Goal: Communication & Community: Answer question/provide support

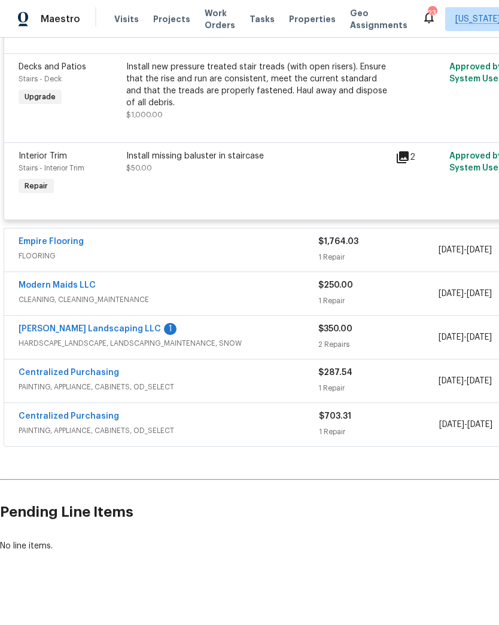
scroll to position [1903, 0]
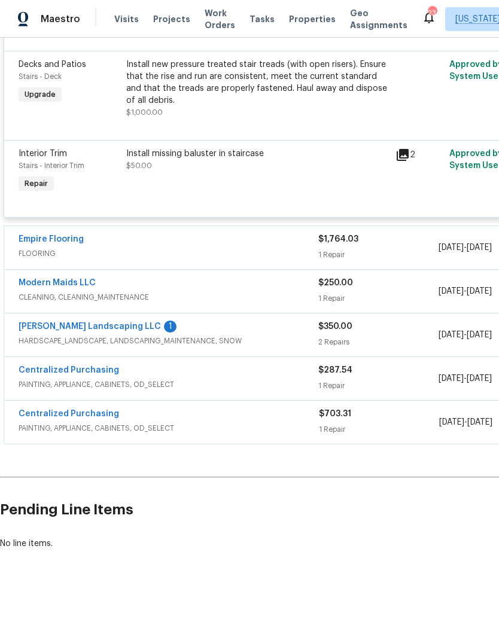
click at [98, 331] on link "[PERSON_NAME] Landscaping LLC" at bounding box center [90, 327] width 142 height 8
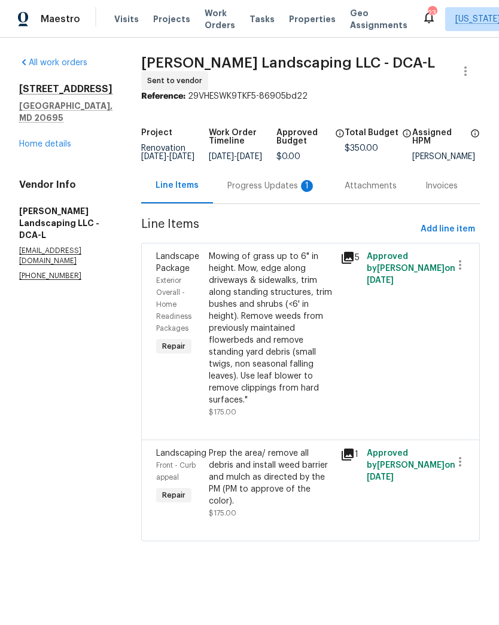
click at [260, 192] on div "Progress Updates 1" at bounding box center [271, 186] width 89 height 12
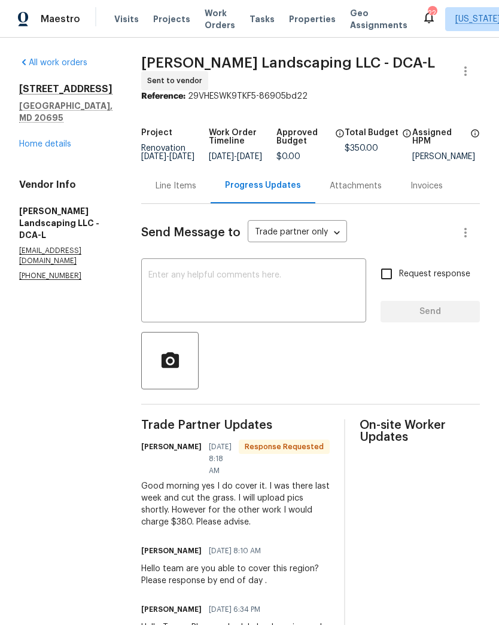
click at [66, 140] on link "Home details" at bounding box center [45, 144] width 52 height 8
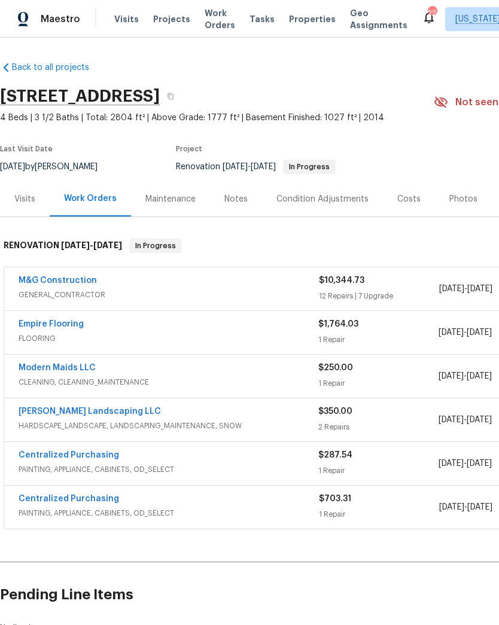
click at [269, 423] on span "HARDSCAPE_LANDSCAPE, LANDSCAPING_MAINTENANCE, SNOW" at bounding box center [169, 426] width 300 height 12
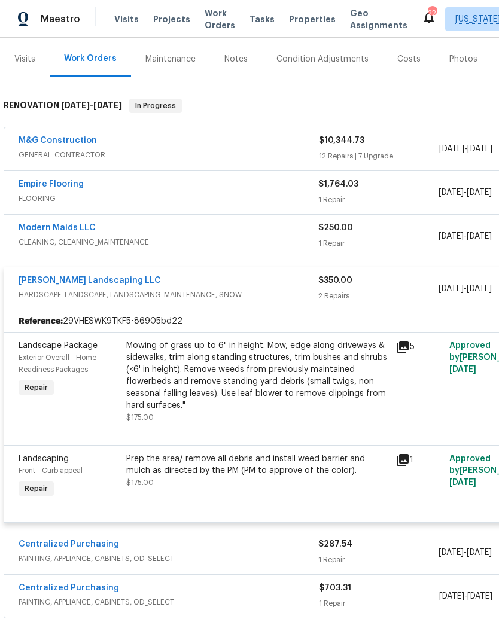
scroll to position [142, 0]
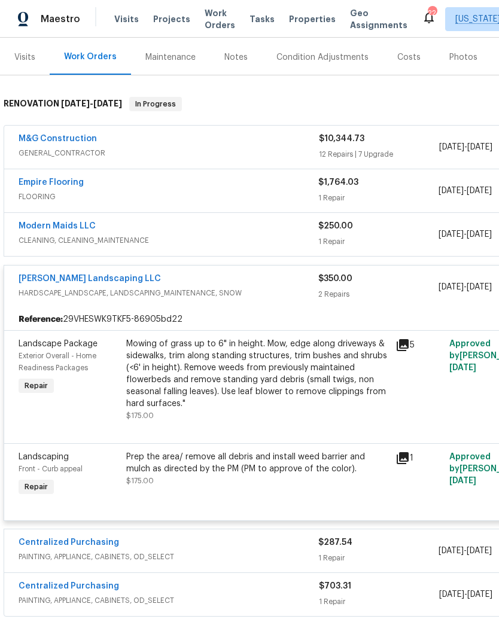
click at [402, 345] on icon at bounding box center [403, 345] width 12 height 12
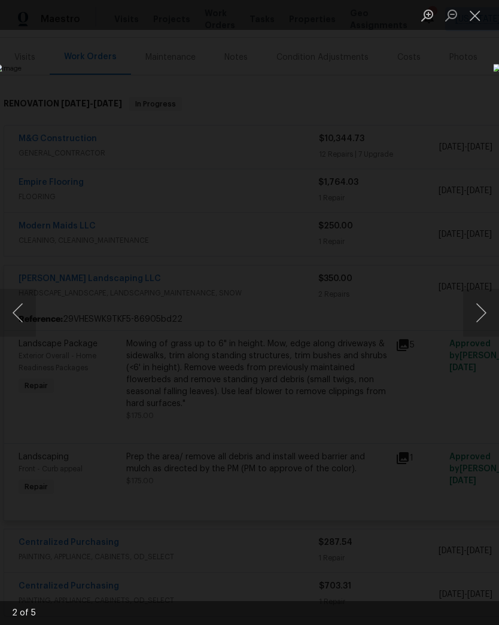
click at [482, 320] on button "Next image" at bounding box center [481, 313] width 36 height 48
click at [391, 312] on img "Lightbox" at bounding box center [193, 312] width 397 height 497
click at [472, 301] on button "Next image" at bounding box center [481, 313] width 36 height 48
click at [480, 316] on button "Next image" at bounding box center [481, 313] width 36 height 48
click at [464, 319] on button "Next image" at bounding box center [481, 313] width 36 height 48
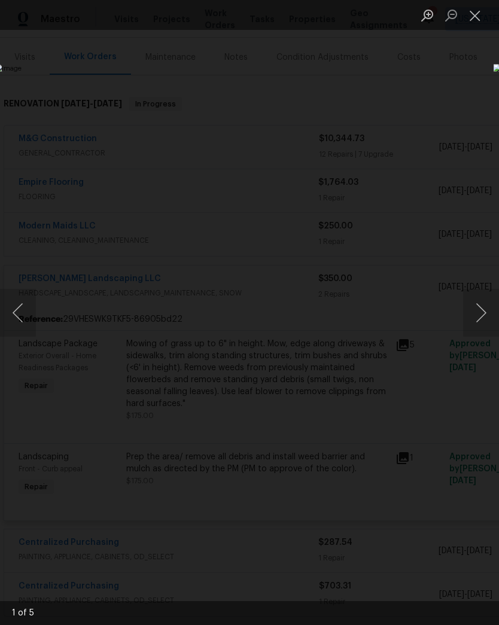
click at [466, 300] on button "Next image" at bounding box center [481, 313] width 36 height 48
click at [469, 320] on button "Next image" at bounding box center [481, 313] width 36 height 48
click at [466, 318] on button "Next image" at bounding box center [481, 313] width 36 height 48
click at [478, 16] on button "Close lightbox" at bounding box center [475, 15] width 24 height 21
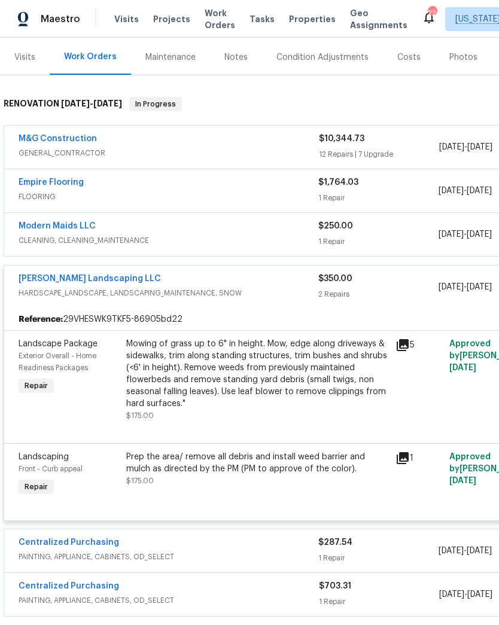
click at [74, 282] on link "[PERSON_NAME] Landscaping LLC" at bounding box center [90, 279] width 142 height 8
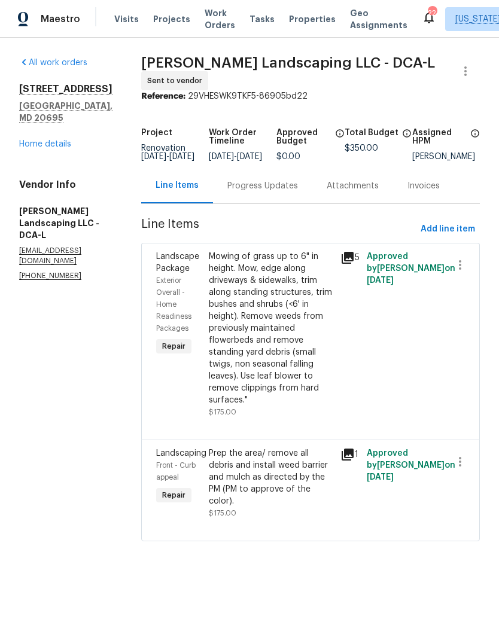
click at [274, 203] on div "Progress Updates" at bounding box center [262, 185] width 99 height 35
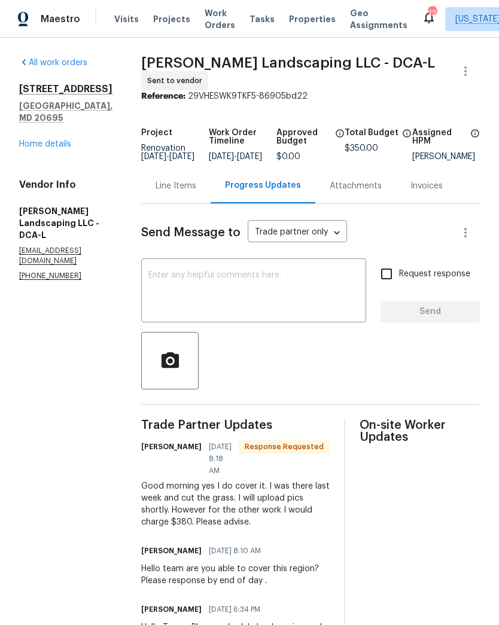
click at [279, 294] on textarea at bounding box center [253, 292] width 211 height 42
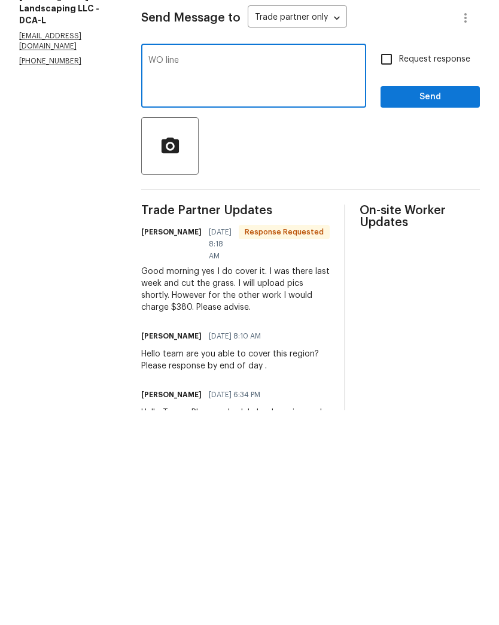
type textarea "WO"
type textarea "Hello : WO line item M"
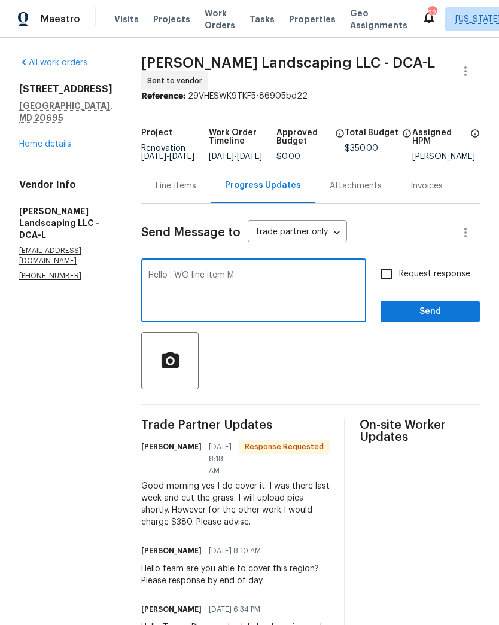
click at [182, 192] on div "Line Items" at bounding box center [176, 186] width 41 height 12
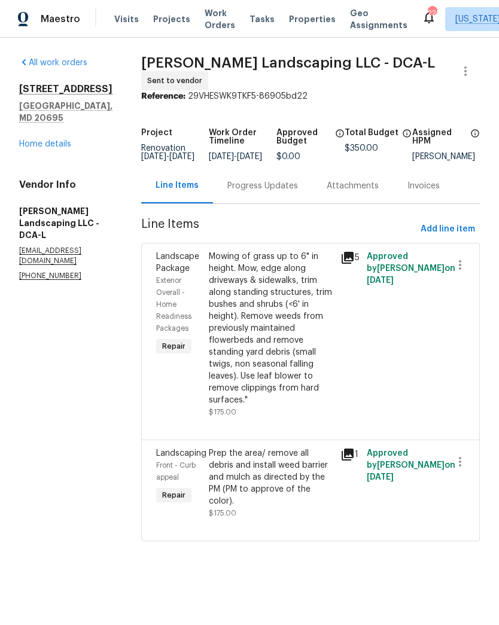
click at [275, 183] on div "Progress Updates" at bounding box center [262, 185] width 99 height 35
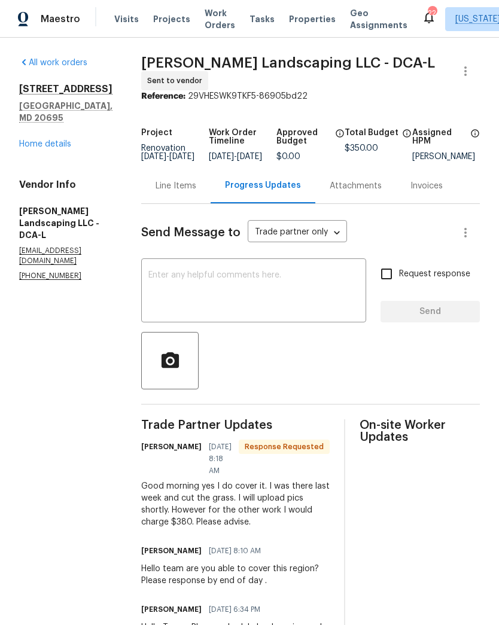
click at [318, 284] on textarea at bounding box center [253, 292] width 211 height 42
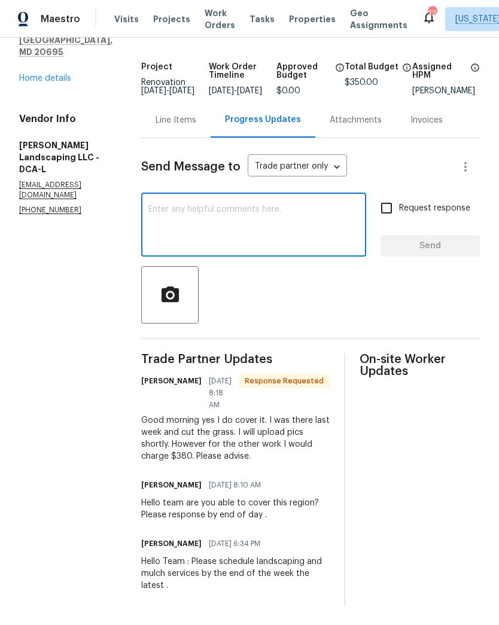
scroll to position [84, 0]
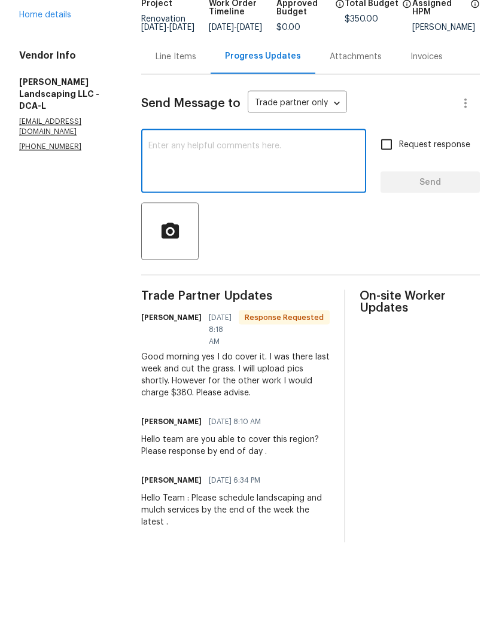
click at [315, 205] on textarea at bounding box center [253, 226] width 211 height 42
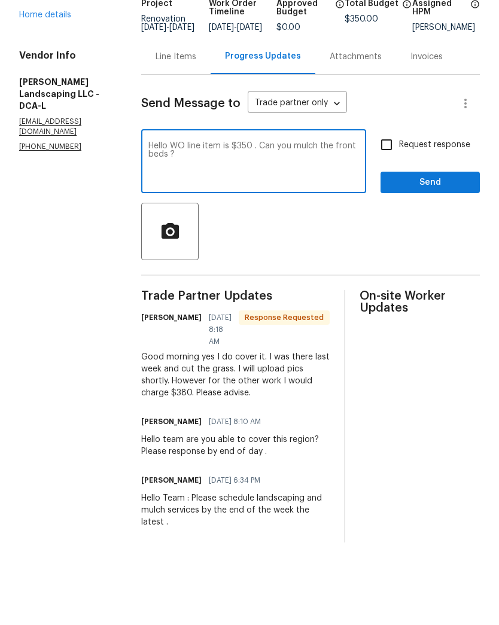
click at [202, 205] on textarea "Hello WO line item is $350 . Can you mulch the front beds ?" at bounding box center [253, 226] width 211 height 42
click at [303, 205] on textarea "Hello WO total line item is $350 . Can you mulch the front beds ?" at bounding box center [253, 226] width 211 height 42
type textarea "Hello WO total line item is $350 . Can you mulch the front beds ?"
click at [391, 196] on input "Request response" at bounding box center [386, 208] width 25 height 25
checkbox input "true"
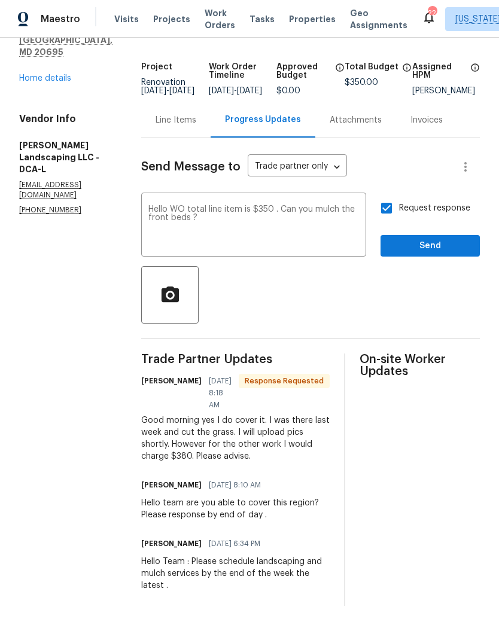
click at [332, 210] on textarea "Hello WO total line item is $350 . Can you mulch the front beds ?" at bounding box center [253, 226] width 211 height 42
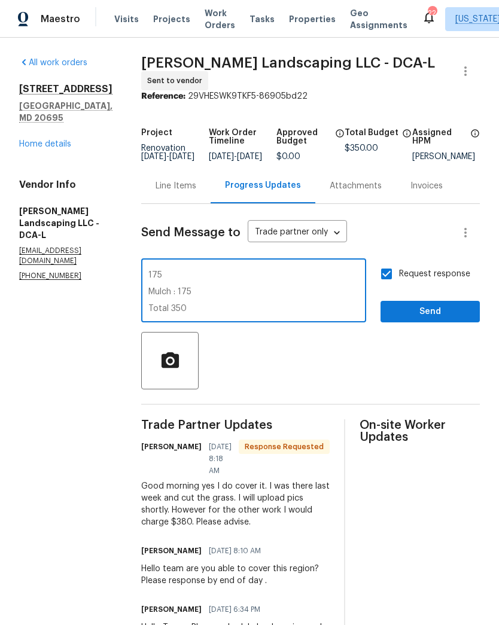
scroll to position [0, 0]
click at [348, 311] on textarea "Hello WO total line item is $350 . Can you mulch the front beds ? Breakdown : L…" at bounding box center [253, 292] width 211 height 42
type textarea "Hello WO total line item is $350 . Can you mulch the front beds ? Breakdown : L…"
click at [450, 320] on span "Send" at bounding box center [430, 312] width 80 height 15
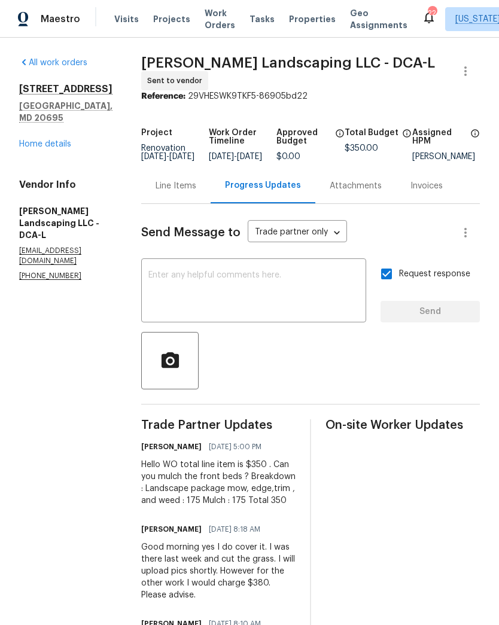
click at [54, 140] on link "Home details" at bounding box center [45, 144] width 52 height 8
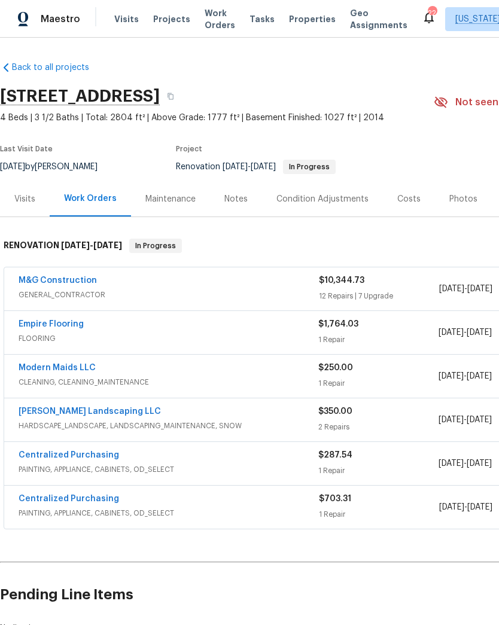
click at [73, 324] on link "Empire Flooring" at bounding box center [51, 324] width 65 height 8
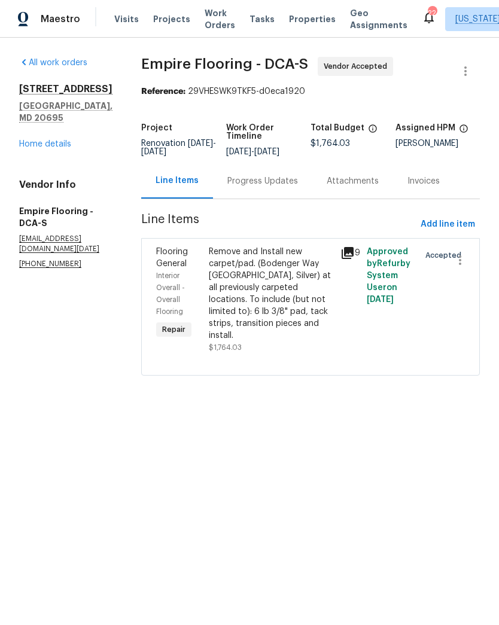
click at [278, 186] on div "Progress Updates" at bounding box center [262, 181] width 71 height 12
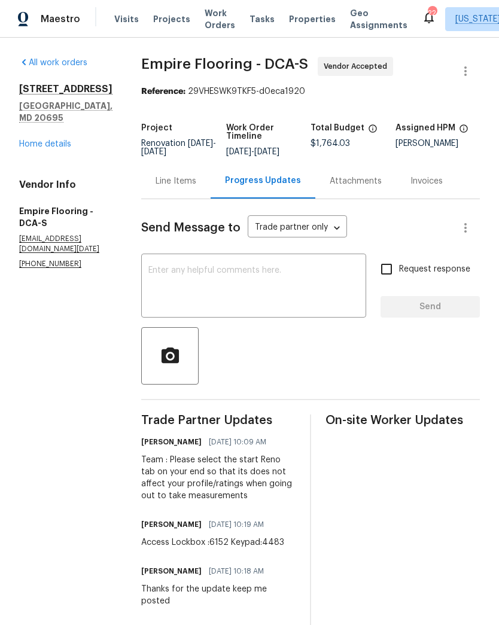
click at [196, 184] on div "Line Items" at bounding box center [176, 181] width 41 height 12
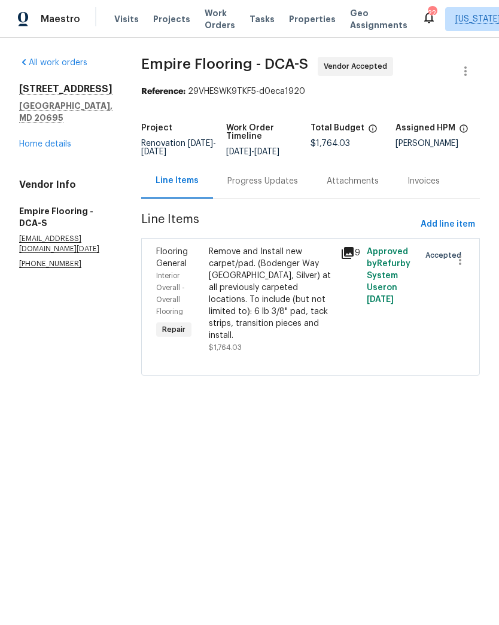
click at [56, 140] on link "Home details" at bounding box center [45, 144] width 52 height 8
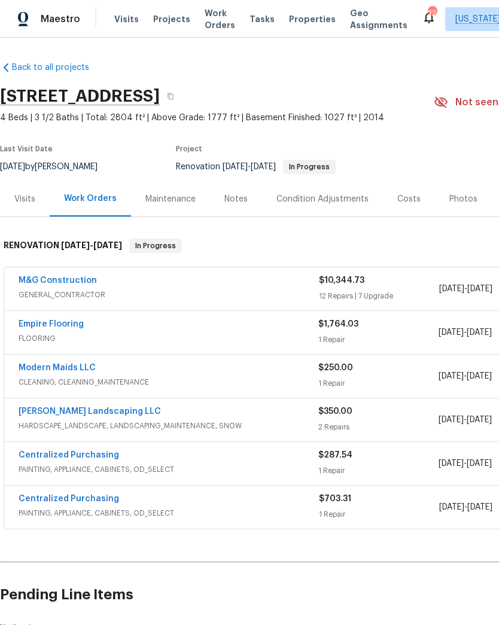
click at [67, 320] on link "Empire Flooring" at bounding box center [51, 324] width 65 height 8
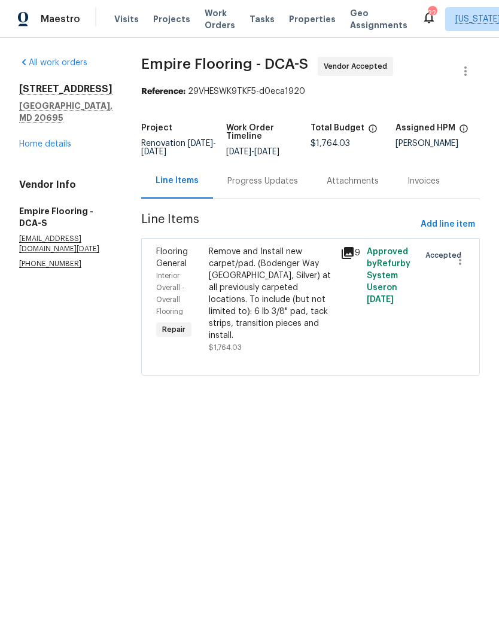
click at [280, 187] on div "Progress Updates" at bounding box center [262, 181] width 71 height 12
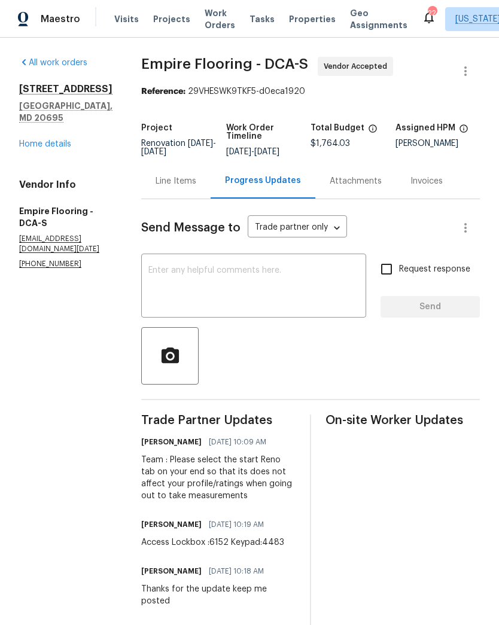
click at [311, 297] on textarea at bounding box center [253, 287] width 211 height 42
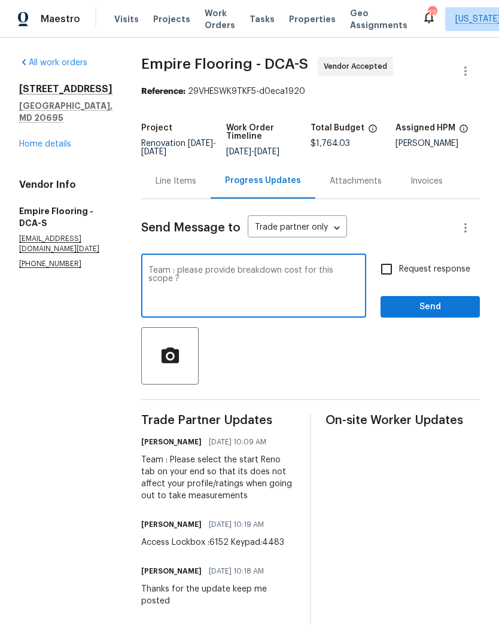
type textarea "Team : please provide breakdown cost for this scope ?"
click at [382, 282] on input "Request response" at bounding box center [386, 269] width 25 height 25
checkbox input "true"
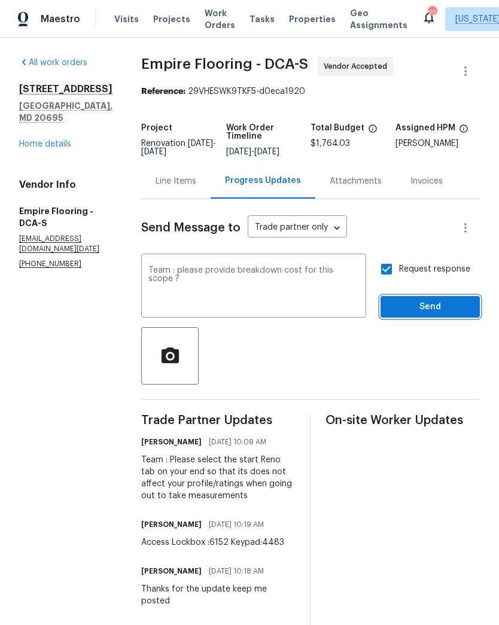
click at [429, 315] on span "Send" at bounding box center [430, 307] width 80 height 15
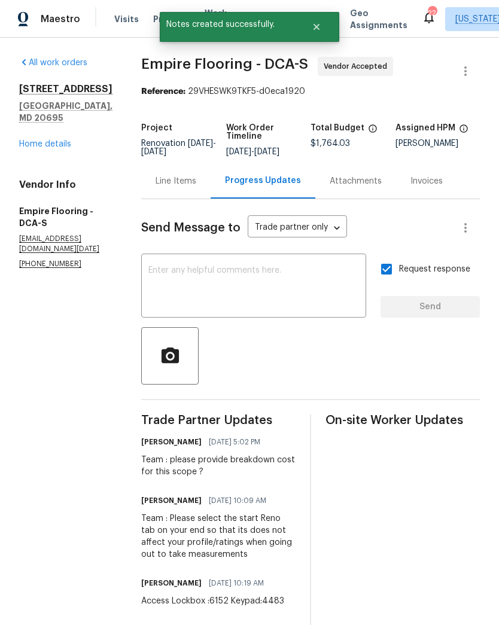
click at [49, 140] on link "Home details" at bounding box center [45, 144] width 52 height 8
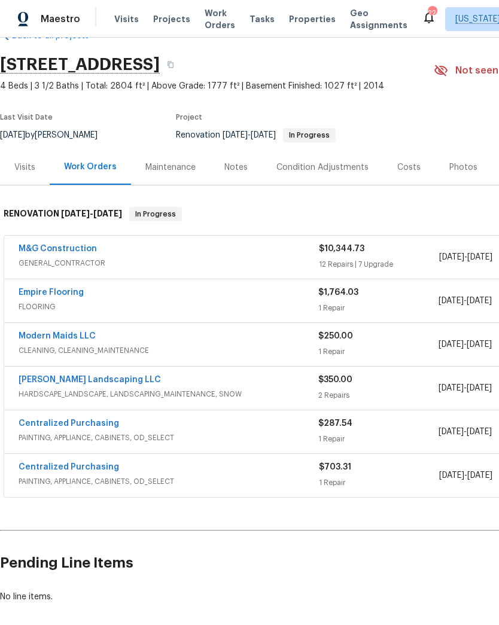
scroll to position [32, 0]
click at [61, 247] on link "M&G Construction" at bounding box center [58, 248] width 78 height 8
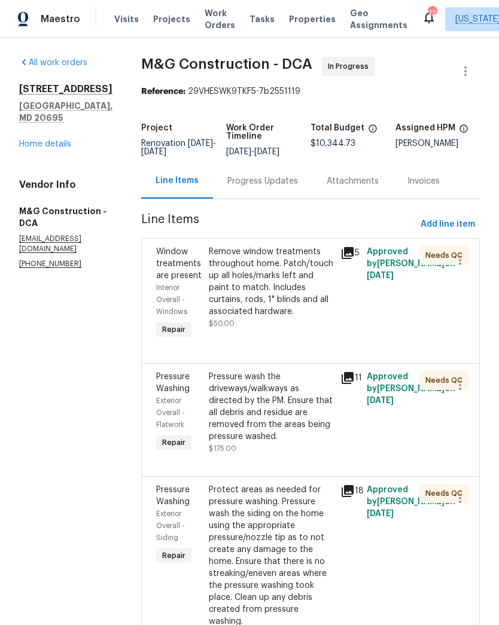
click at [31, 140] on link "Home details" at bounding box center [45, 144] width 52 height 8
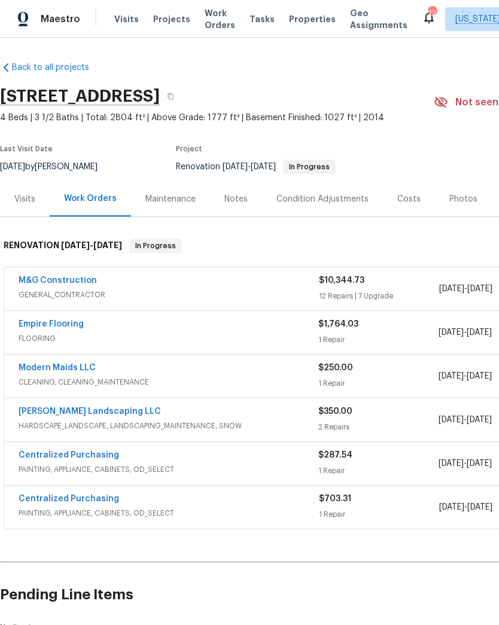
click at [247, 466] on span "PAINTING, APPLIANCE, CABINETS, OD_SELECT" at bounding box center [169, 470] width 300 height 12
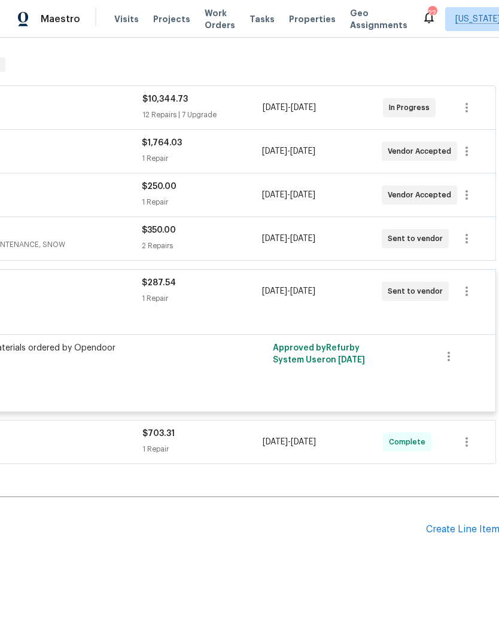
scroll to position [181, 176]
click at [204, 443] on div "$703.31 1 Repair" at bounding box center [203, 442] width 120 height 29
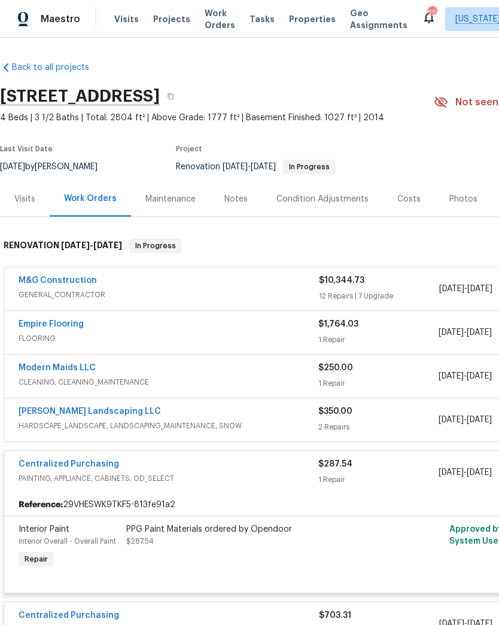
scroll to position [0, 0]
